Goal: Use online tool/utility: Use online tool/utility

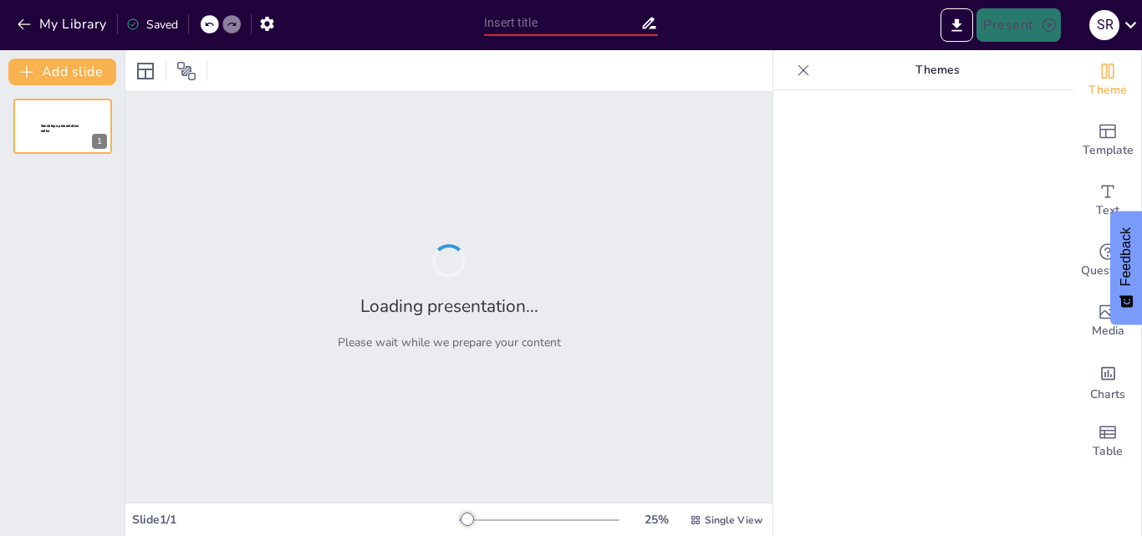
type input "[PERSON_NAME]: Explorando la Constelación de La Quilla y sus Estrellas Principa…"
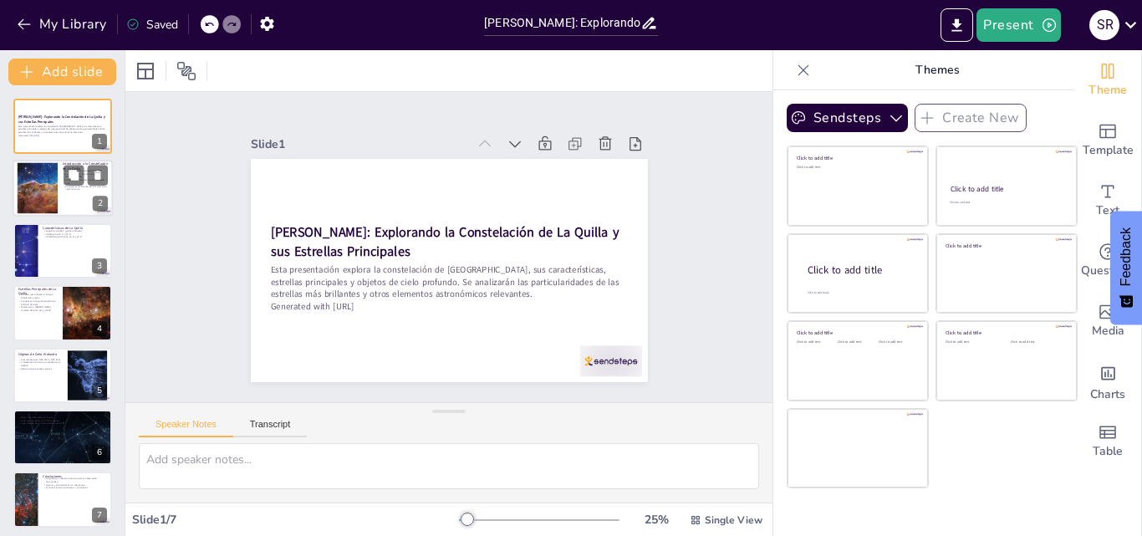
click at [59, 197] on div at bounding box center [63, 189] width 100 height 57
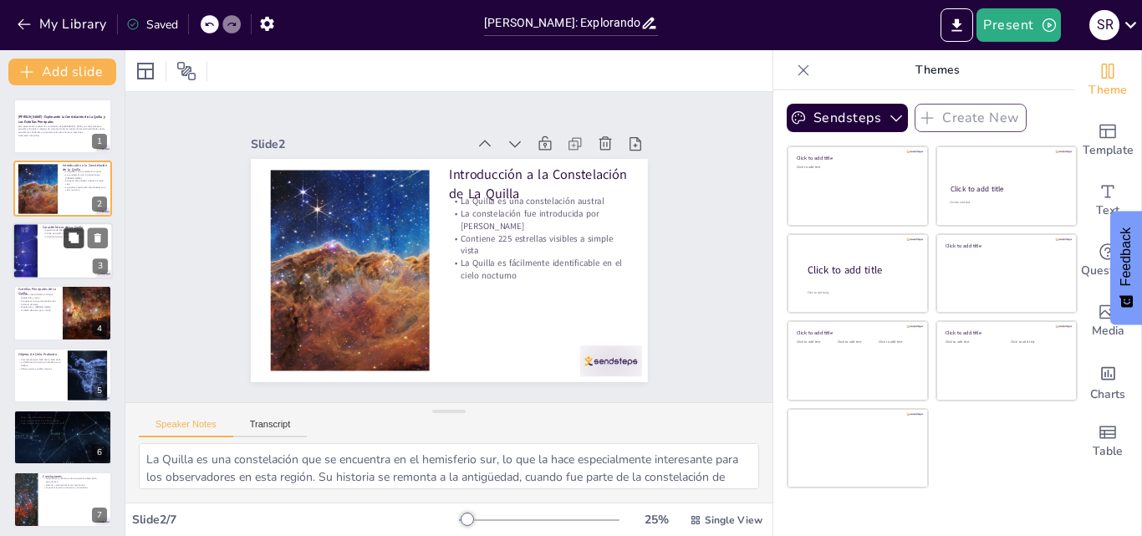
click at [76, 244] on button at bounding box center [74, 237] width 20 height 20
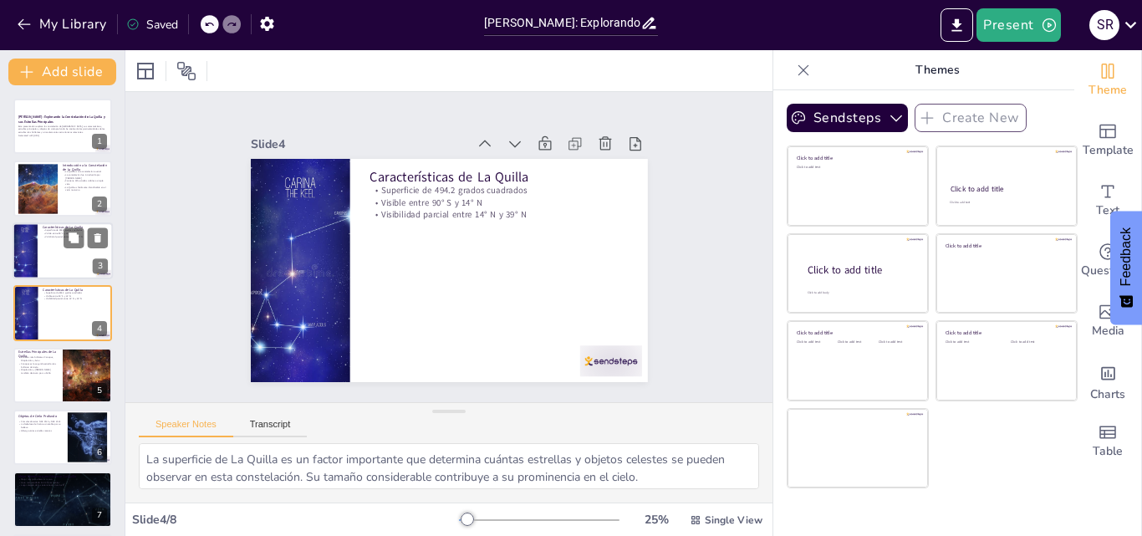
scroll to position [3, 0]
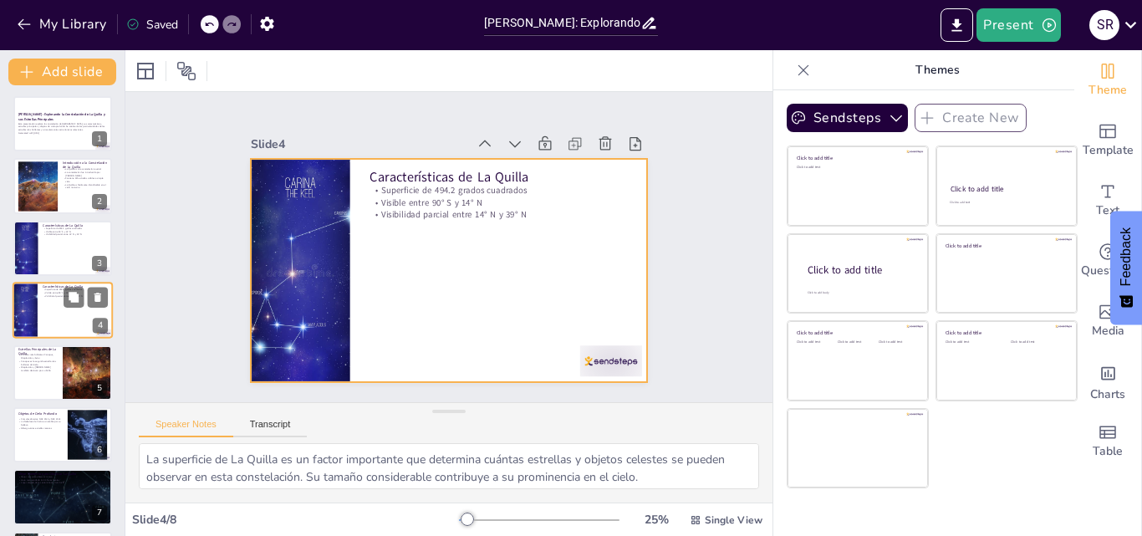
click at [55, 305] on div at bounding box center [63, 310] width 100 height 57
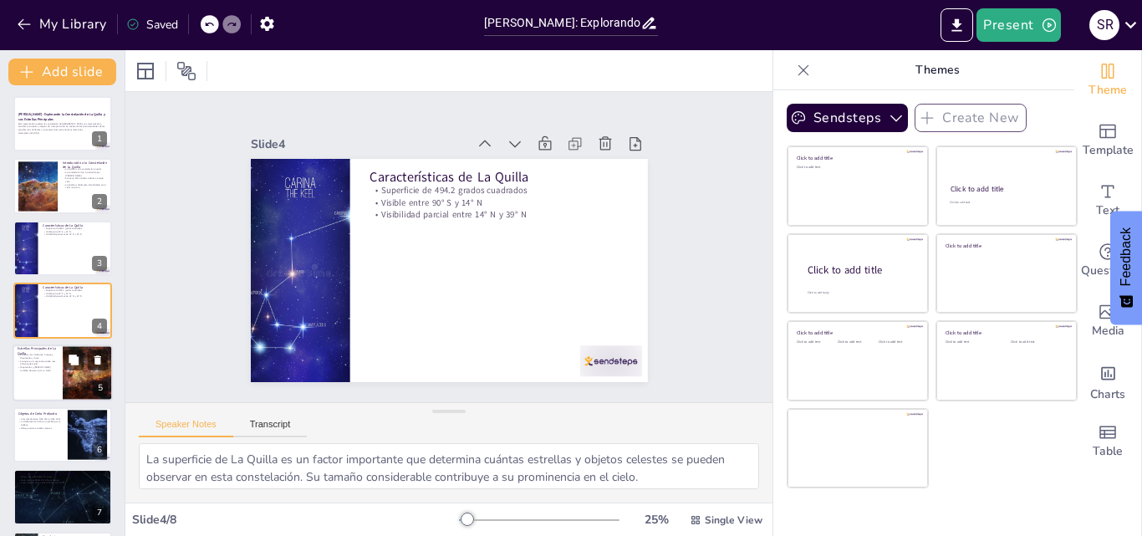
click at [48, 374] on div at bounding box center [63, 372] width 100 height 57
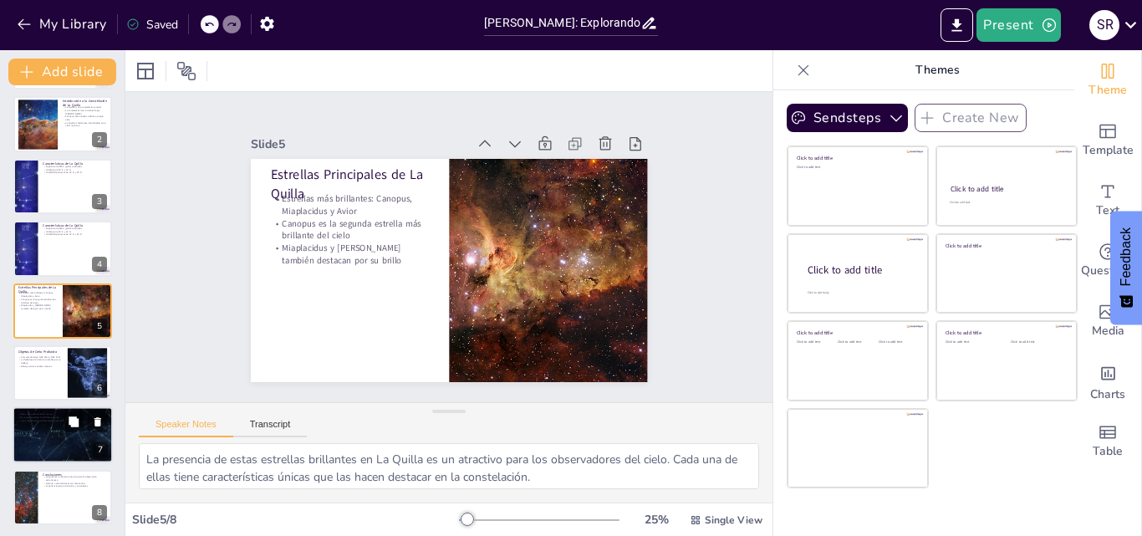
click at [46, 442] on div at bounding box center [62, 435] width 145 height 57
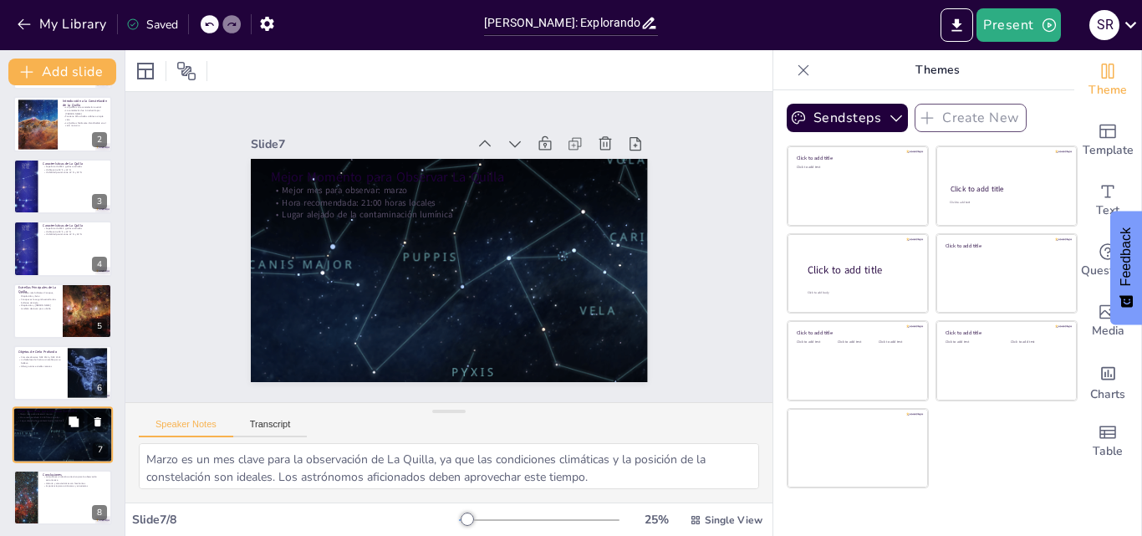
scroll to position [67, 0]
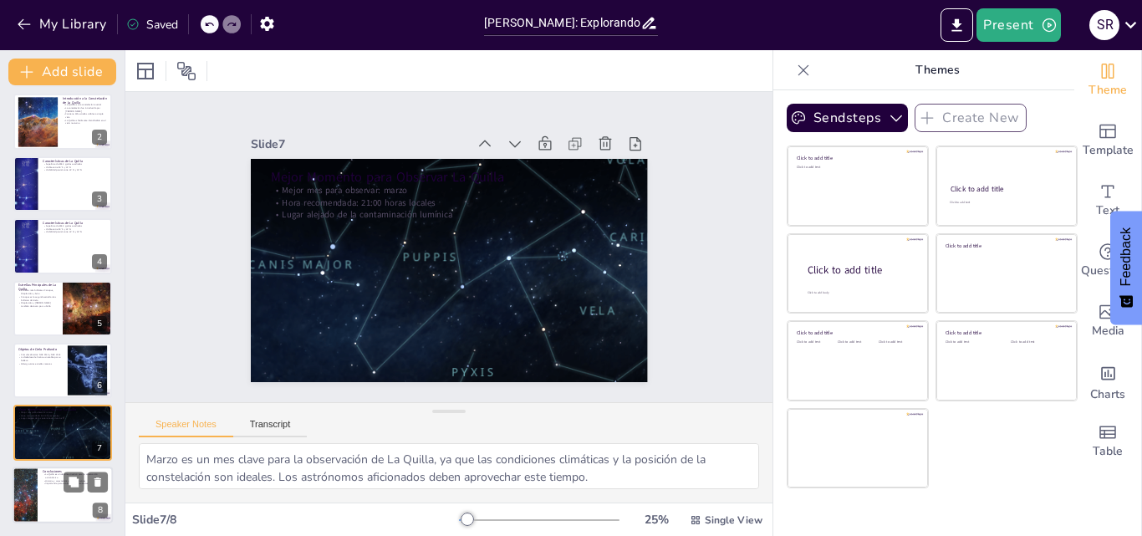
click at [39, 498] on div at bounding box center [63, 495] width 100 height 57
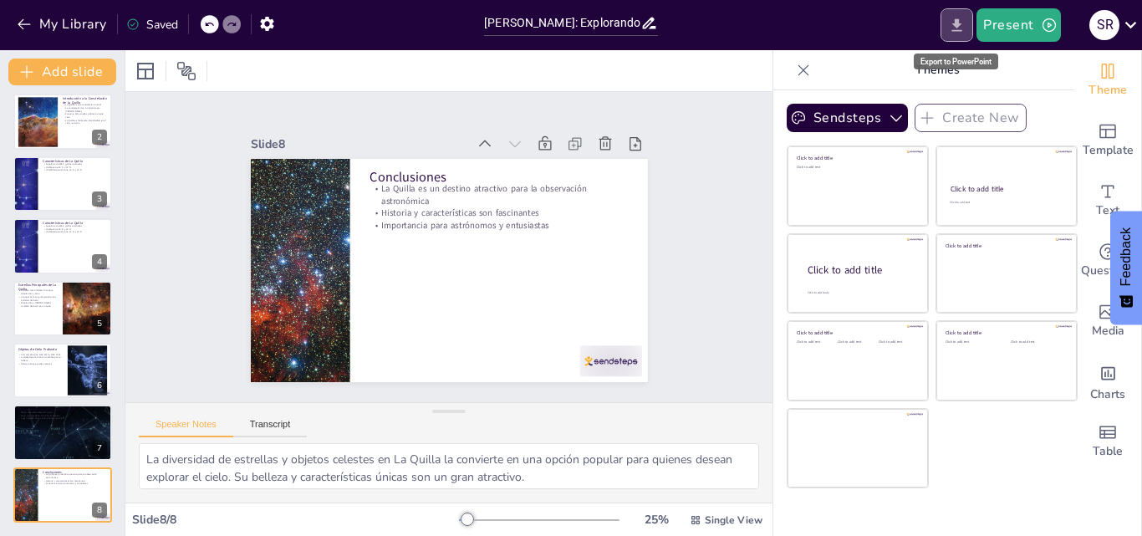
click at [947, 28] on button "Export to PowerPoint" at bounding box center [957, 24] width 33 height 33
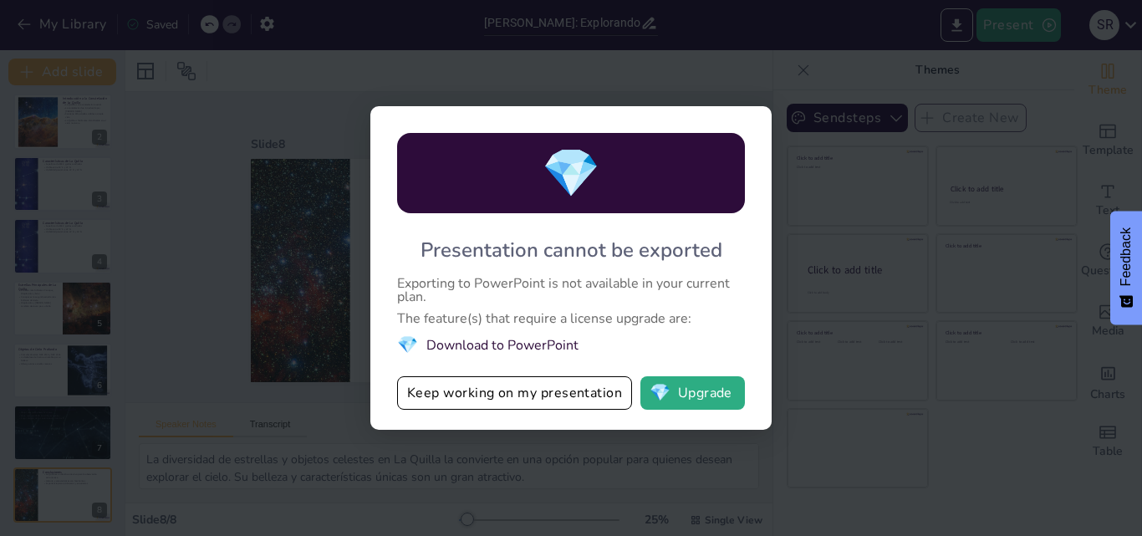
click at [715, 68] on div "💎 Presentation cannot be exported Exporting to PowerPoint is not available in y…" at bounding box center [571, 268] width 1142 height 536
click at [702, 390] on button "💎 Upgrade" at bounding box center [693, 392] width 105 height 33
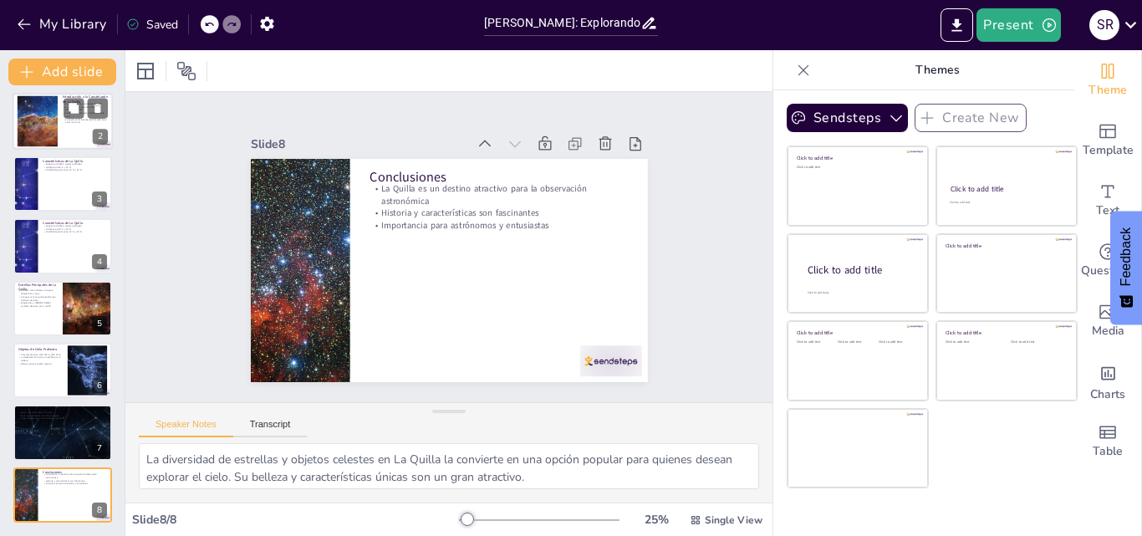
click at [57, 127] on div at bounding box center [37, 121] width 88 height 51
type textarea "La Quilla es una constelación que se encuentra en el hemisferio sur, lo que la …"
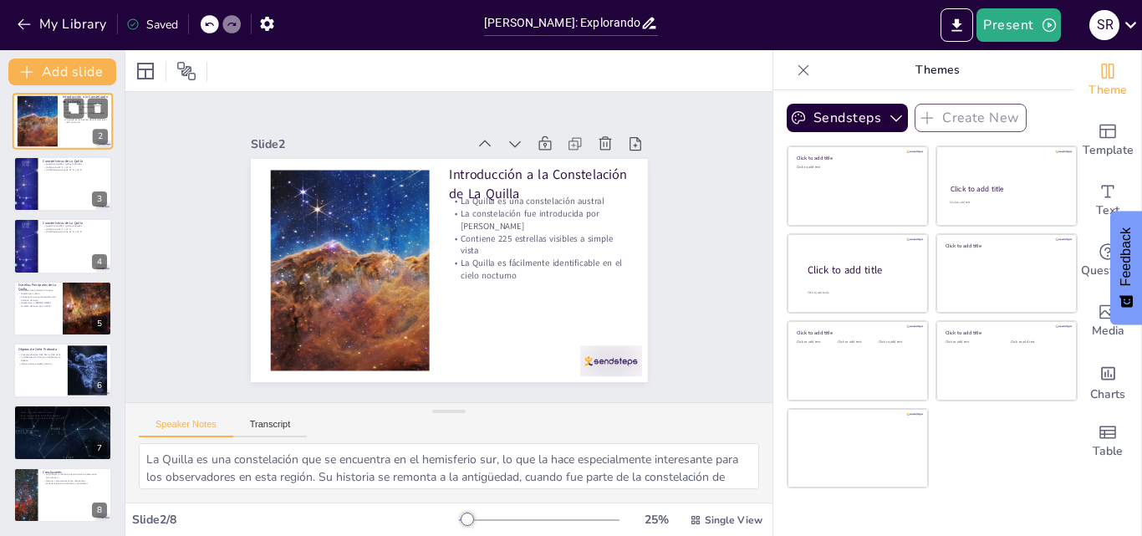
scroll to position [0, 0]
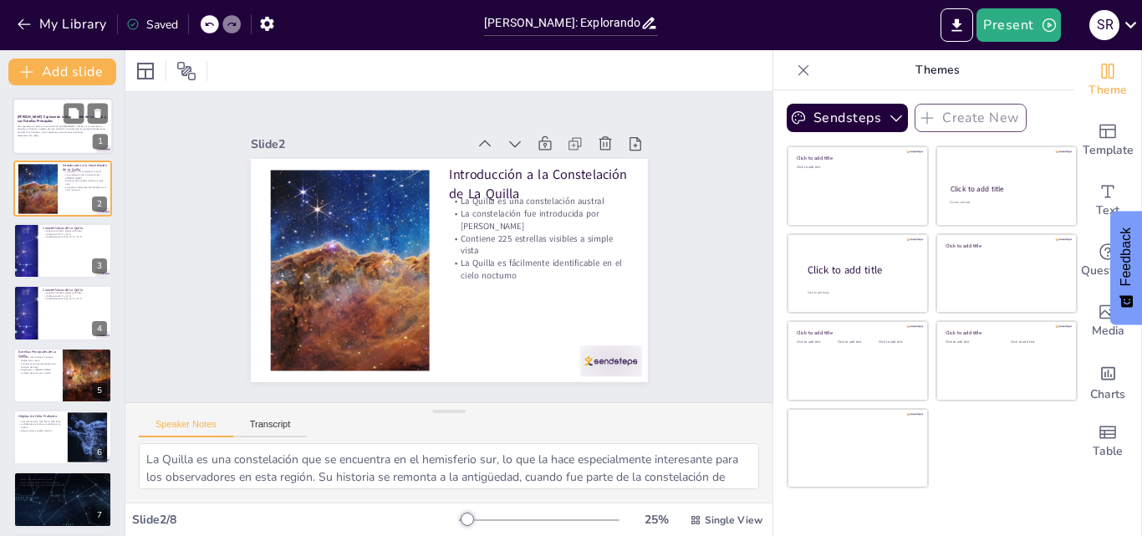
click at [53, 125] on p "Esta presentación explora la constelación de [GEOGRAPHIC_DATA], sus característ…" at bounding box center [63, 129] width 90 height 9
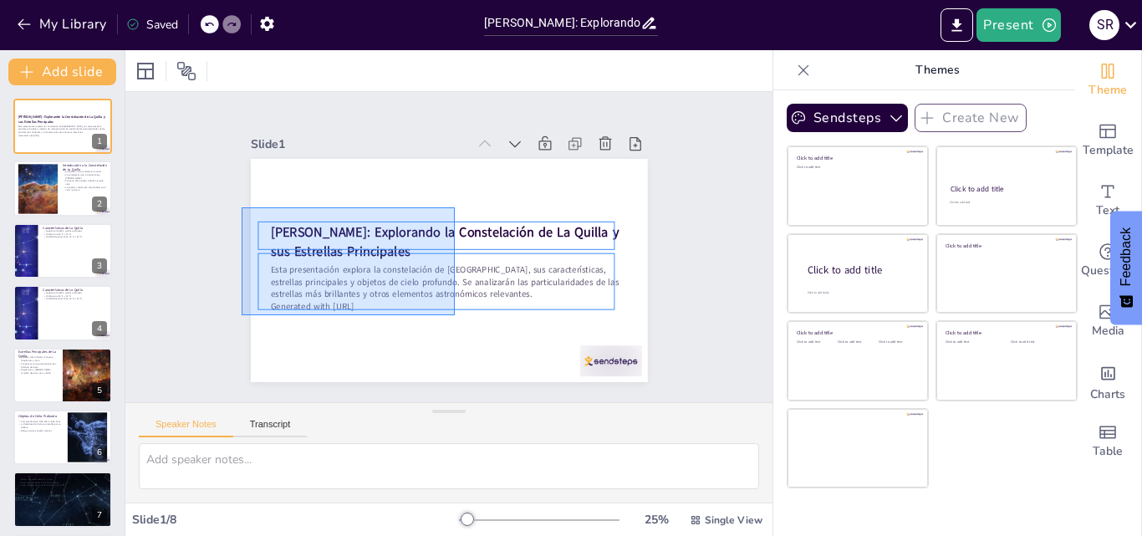
drag, startPoint x: 455, startPoint y: 315, endPoint x: 242, endPoint y: 207, distance: 239.0
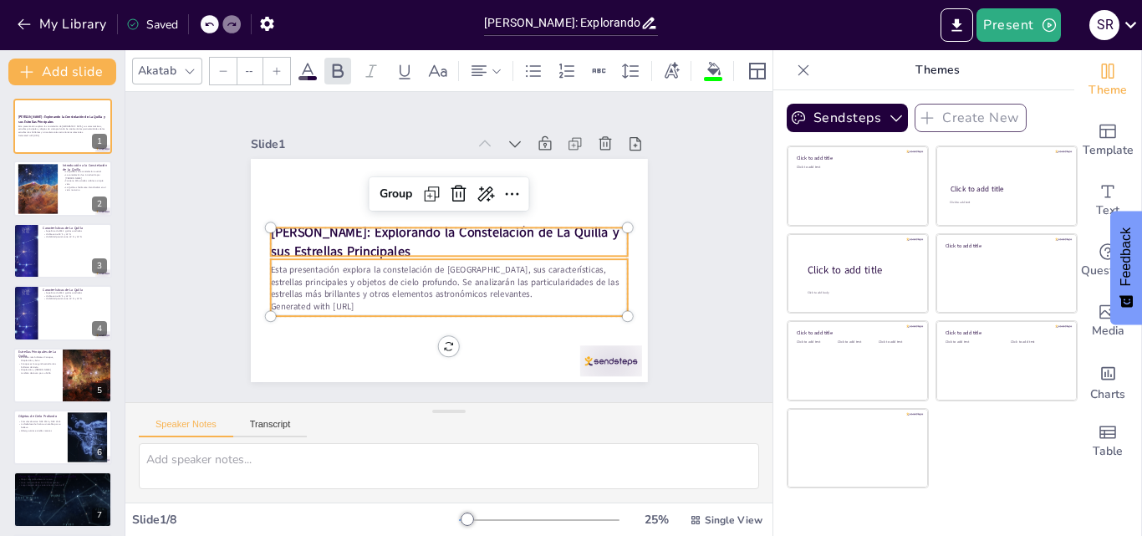
click at [308, 253] on div "Esta presentación explora la constelación de [GEOGRAPHIC_DATA], sus característ…" at bounding box center [440, 287] width 361 height 130
type input "32"
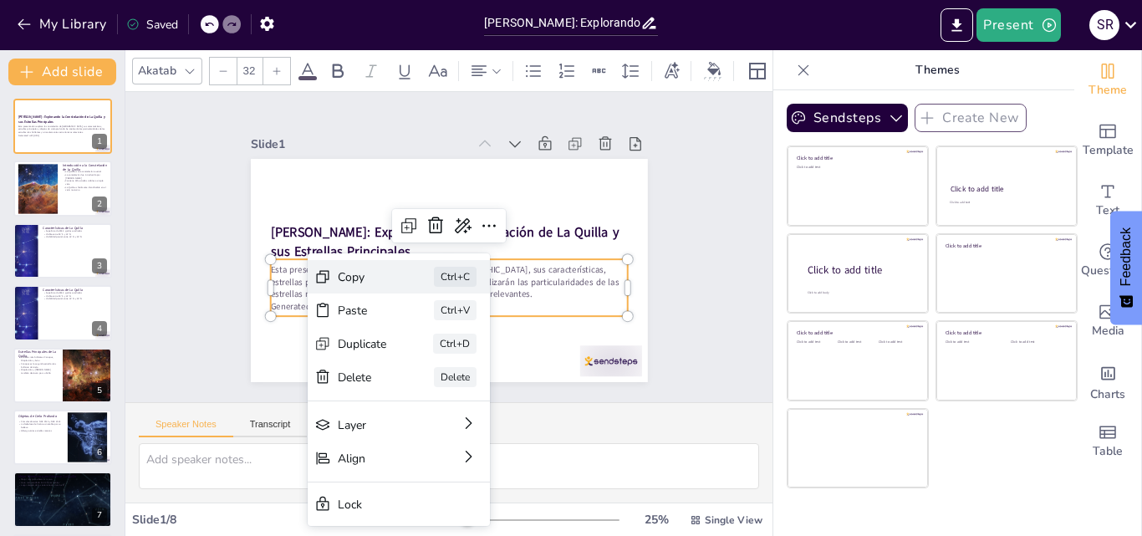
click at [450, 362] on div "Copy" at bounding box center [475, 372] width 51 height 21
